Goal: Task Accomplishment & Management: Manage account settings

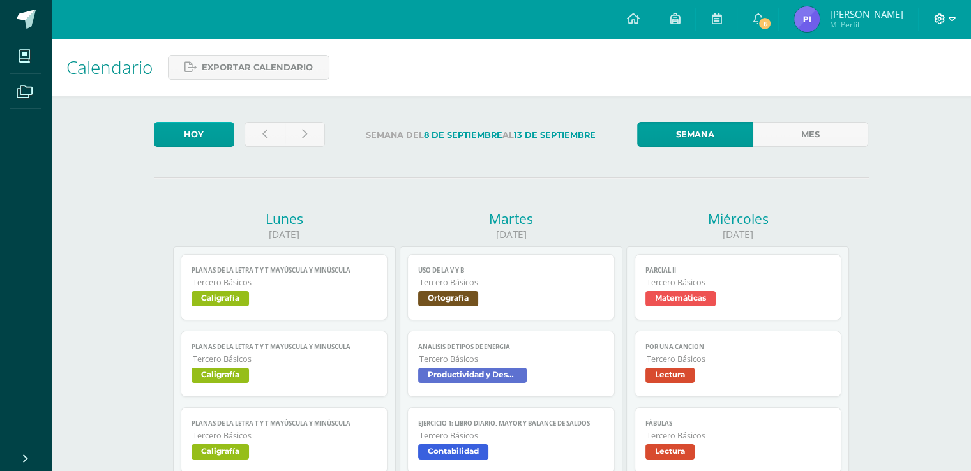
click at [948, 17] on icon at bounding box center [951, 19] width 7 height 4
click at [911, 87] on span "Cerrar sesión" at bounding box center [910, 87] width 57 height 12
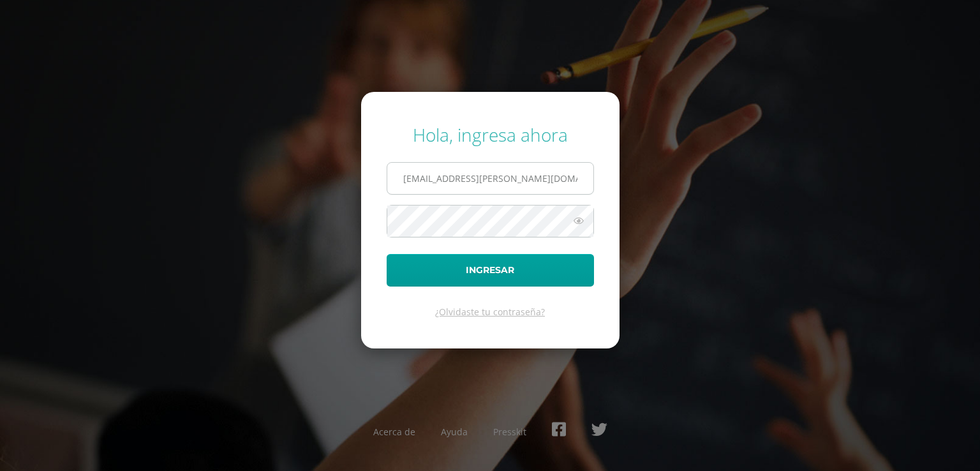
click at [514, 184] on input "[EMAIL_ADDRESS][PERSON_NAME][DOMAIN_NAME]" at bounding box center [490, 178] width 206 height 31
type input "[EMAIL_ADDRESS][PERSON_NAME][DOMAIN_NAME]"
click at [579, 219] on icon at bounding box center [578, 220] width 17 height 15
